Goal: Information Seeking & Learning: Learn about a topic

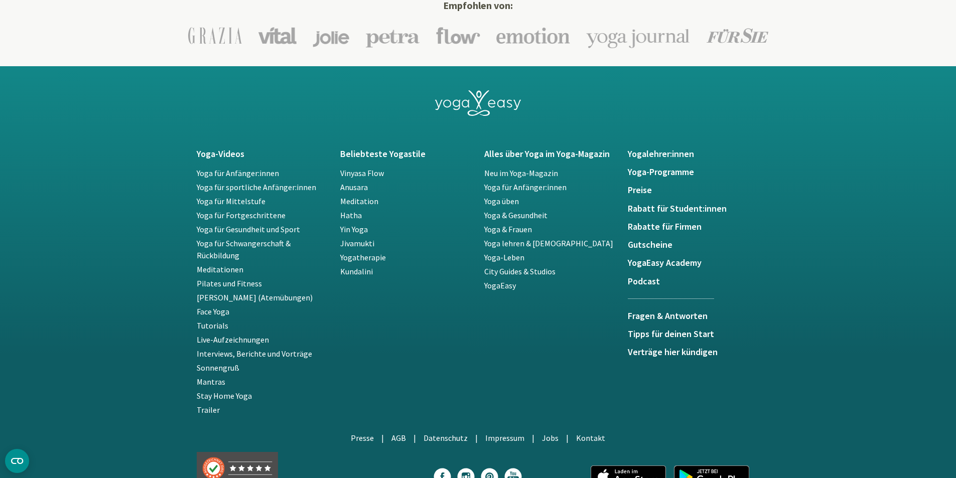
scroll to position [1757, 0]
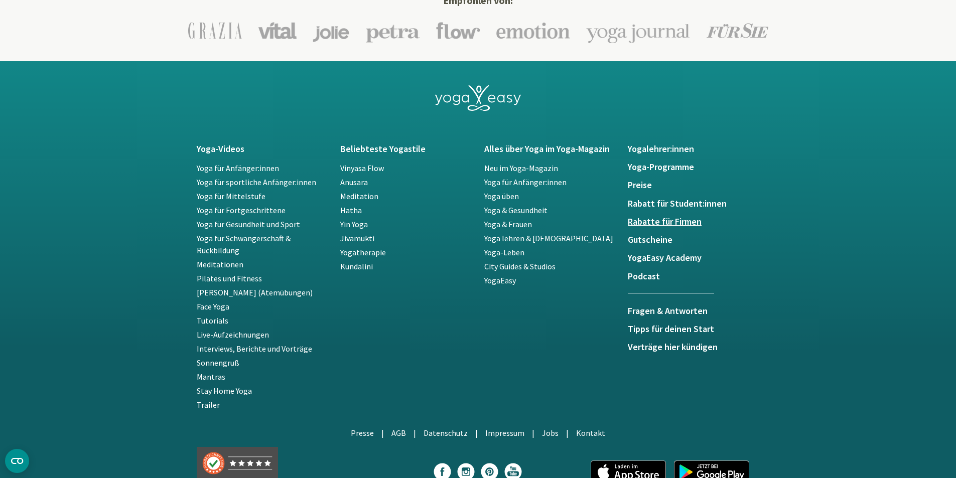
click at [667, 217] on h5 "Rabatte für Firmen" at bounding box center [694, 222] width 132 height 10
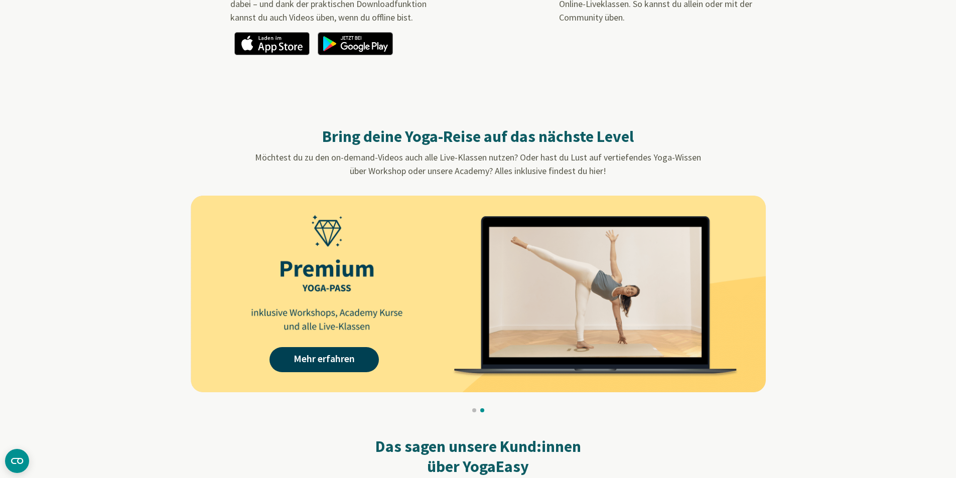
scroll to position [803, 0]
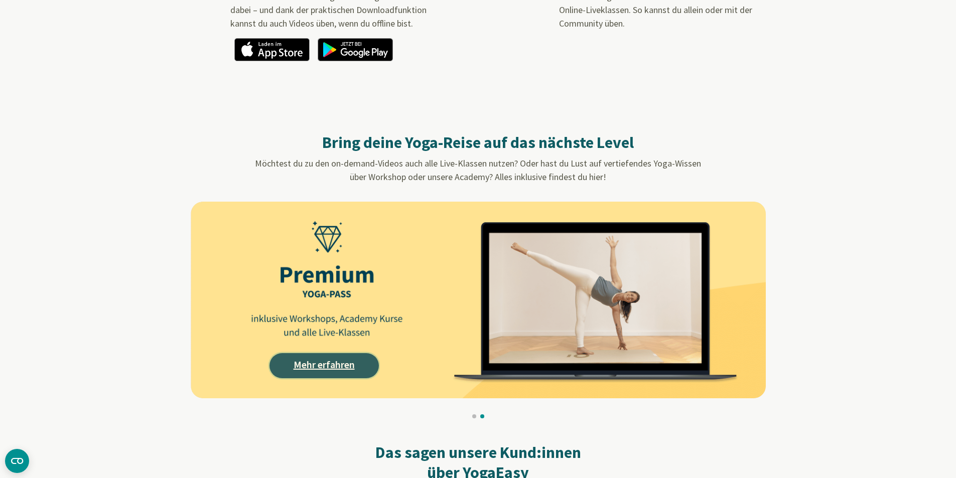
drag, startPoint x: 328, startPoint y: 364, endPoint x: 324, endPoint y: 373, distance: 9.2
click at [324, 372] on link "Mehr erfahren" at bounding box center [324, 365] width 109 height 25
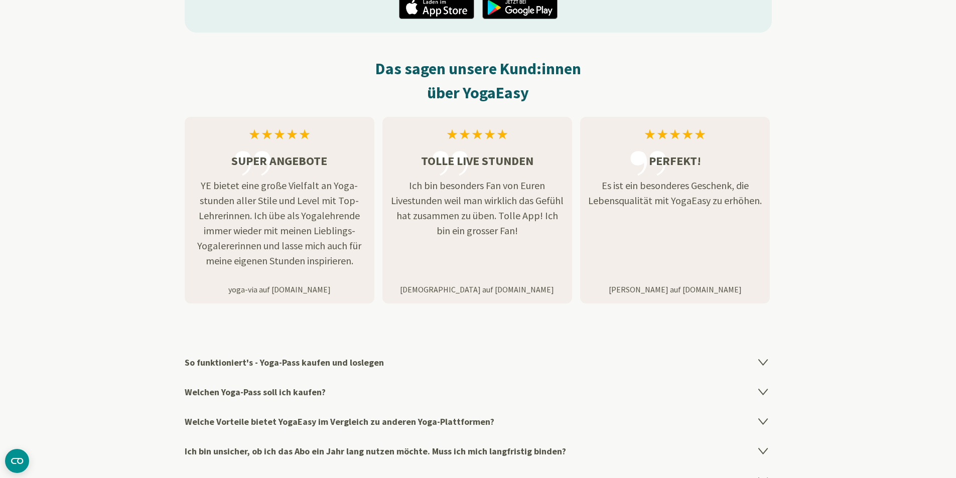
scroll to position [1657, 0]
